Goal: Navigation & Orientation: Find specific page/section

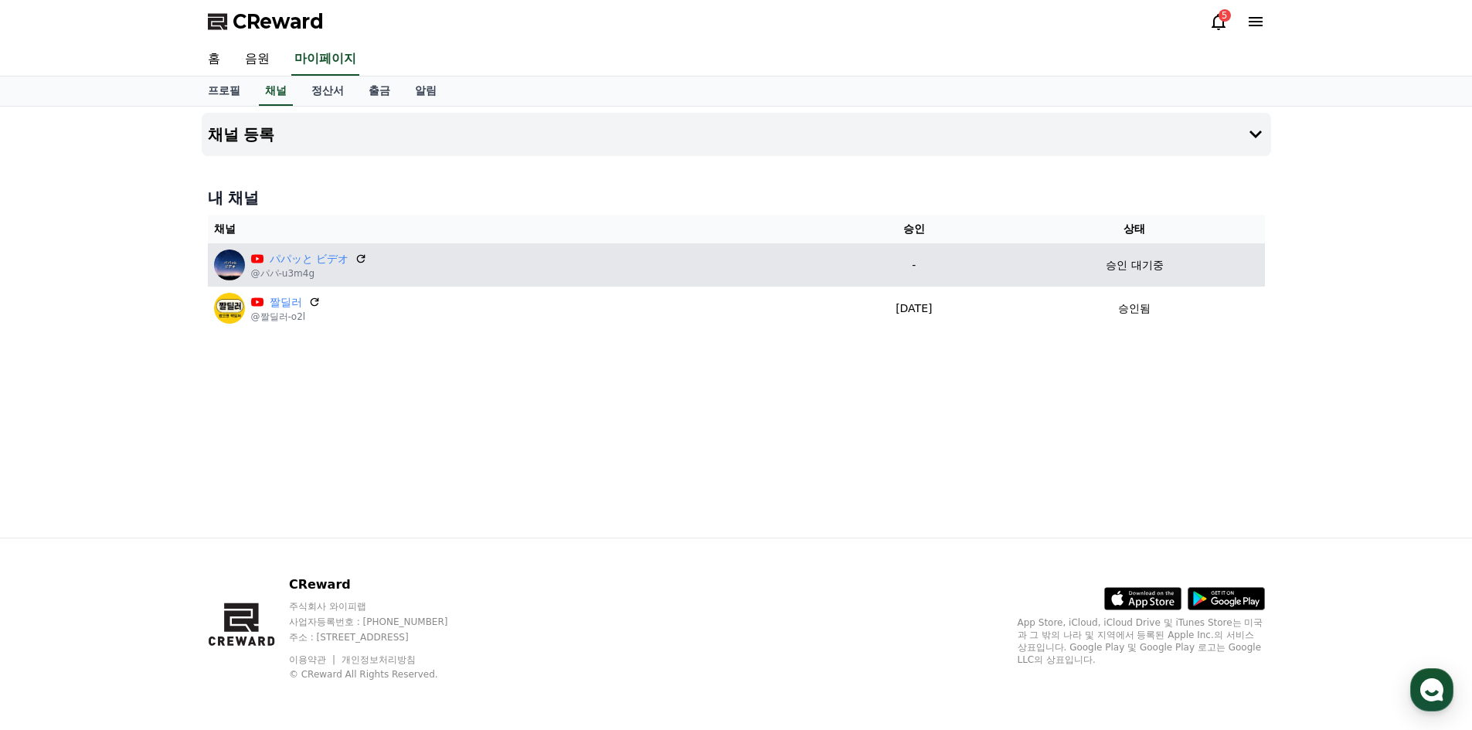
click at [421, 274] on div "パパッと ビデオ @パパ-u3m4g" at bounding box center [516, 265] width 604 height 31
click at [361, 257] on icon at bounding box center [361, 259] width 14 height 14
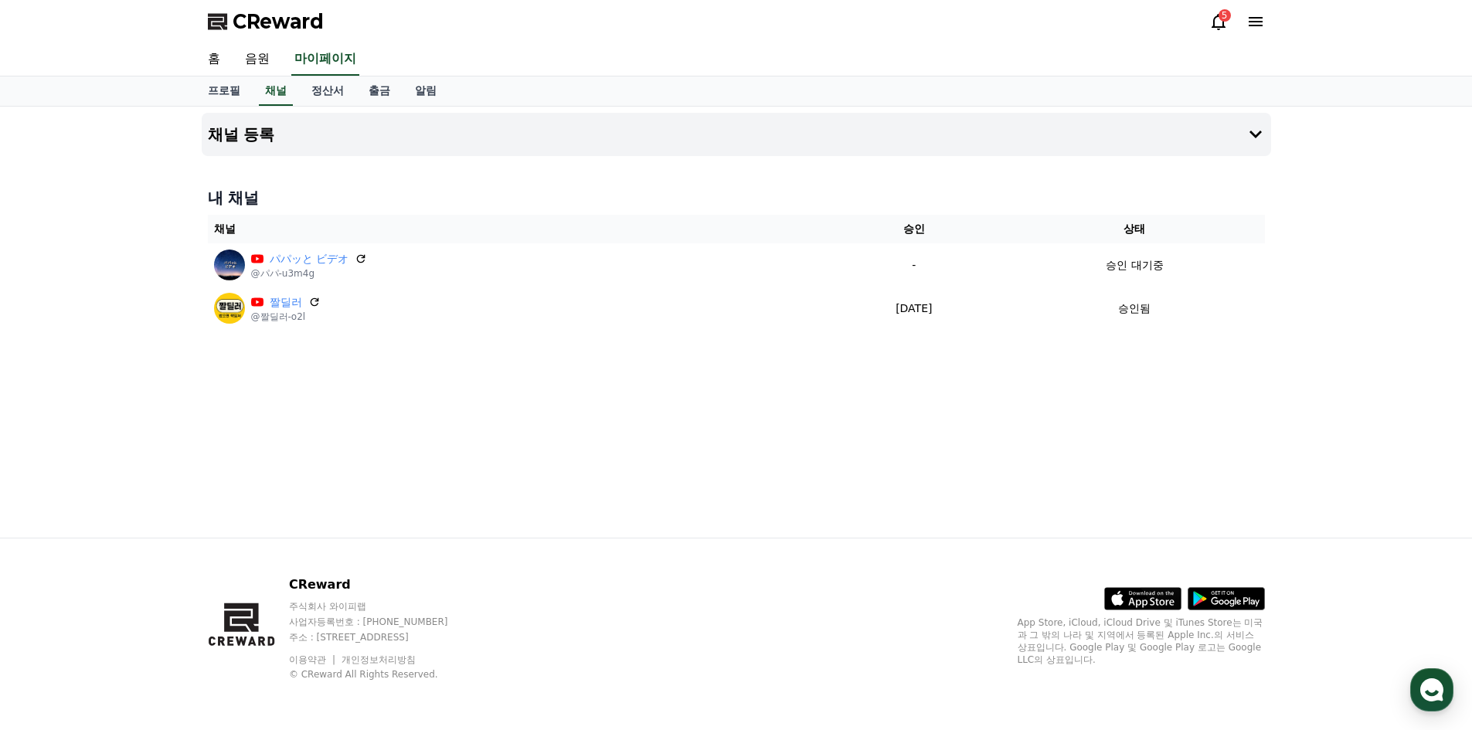
click at [1221, 23] on icon at bounding box center [1219, 21] width 19 height 19
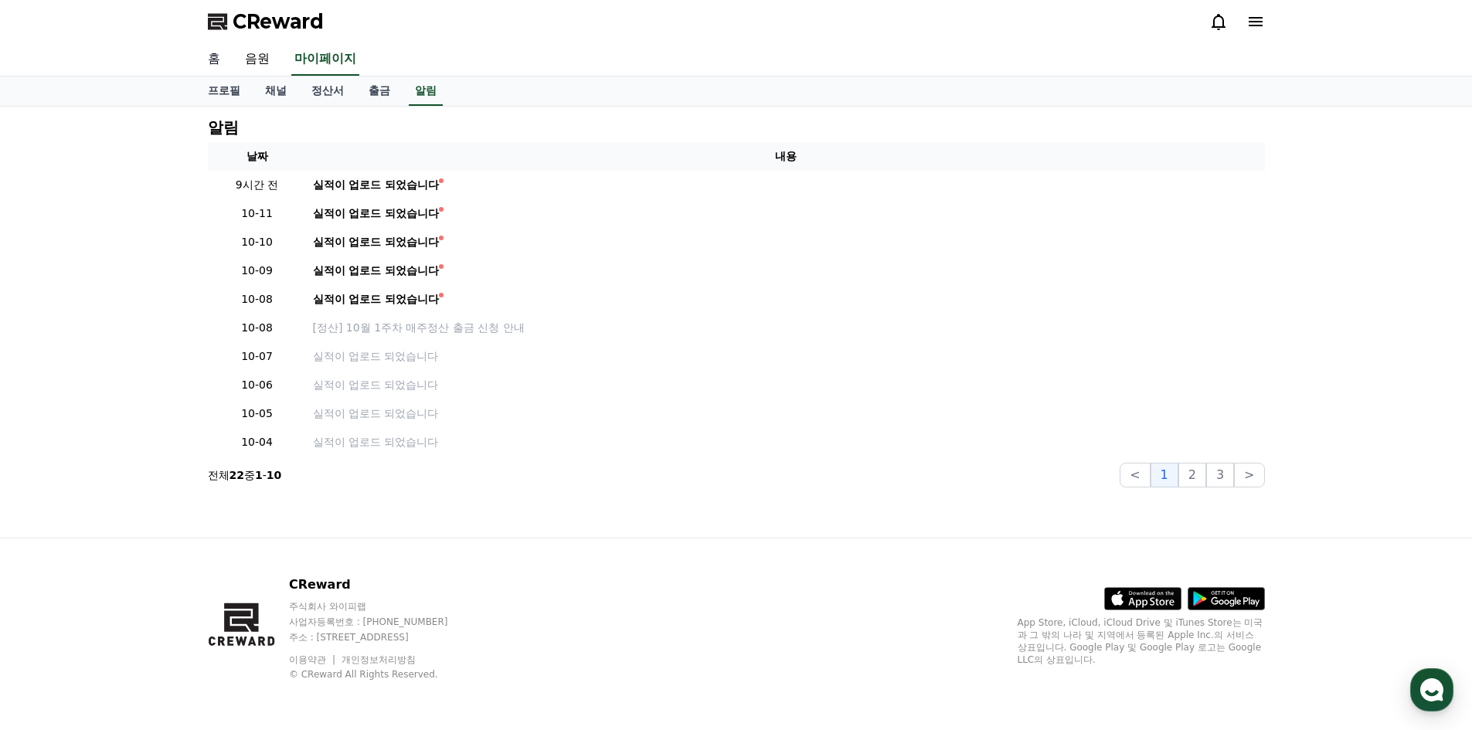
click at [217, 58] on link "홈" at bounding box center [214, 59] width 37 height 32
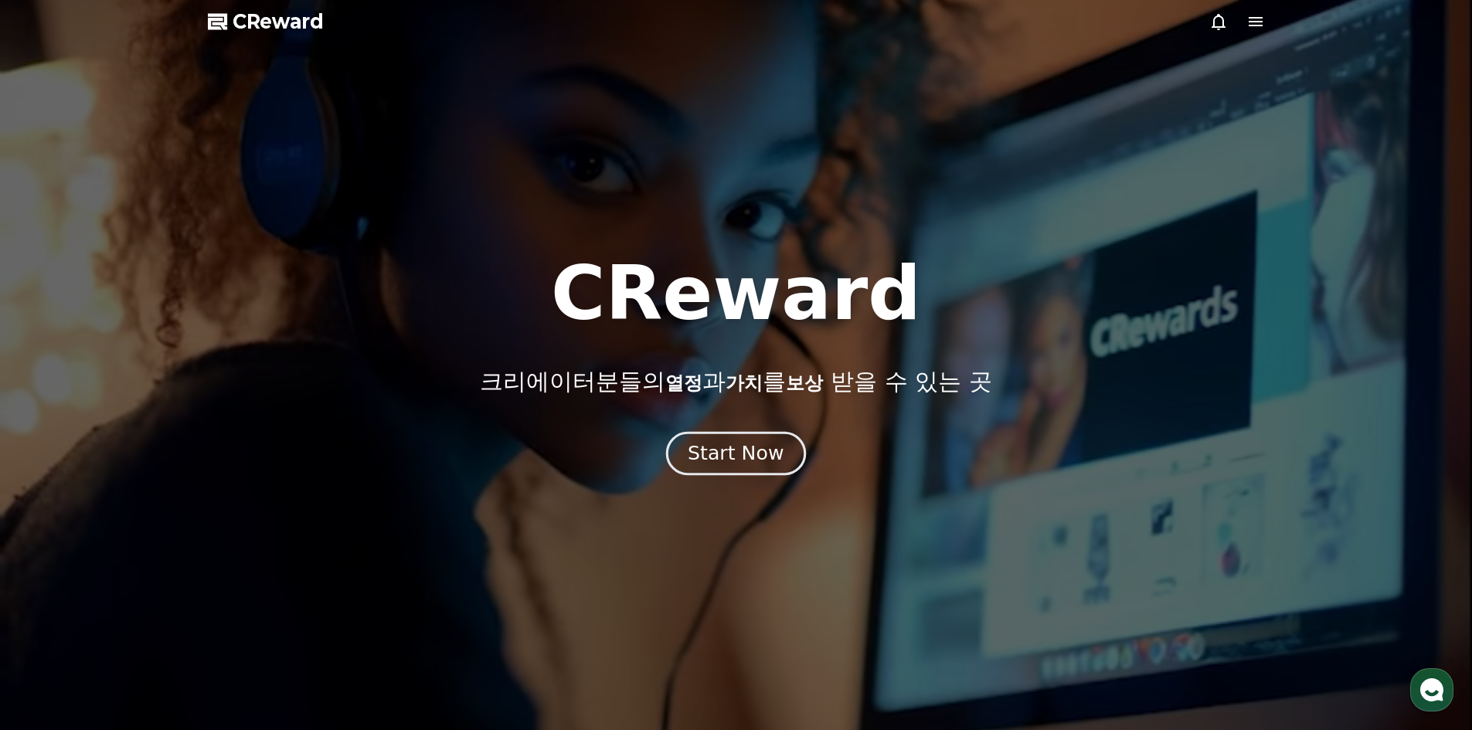
click at [709, 437] on button "Start Now" at bounding box center [736, 453] width 140 height 44
